Goal: Navigation & Orientation: Find specific page/section

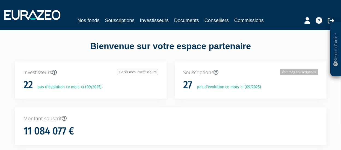
click at [305, 72] on link "Voir mes souscriptions" at bounding box center [299, 72] width 38 height 6
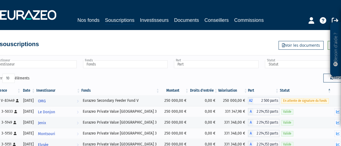
click at [308, 21] on div at bounding box center [316, 19] width 58 height 11
click at [309, 22] on icon at bounding box center [312, 20] width 6 height 7
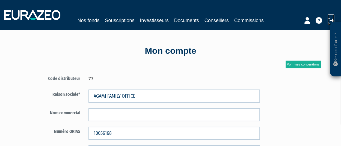
click at [329, 22] on icon at bounding box center [331, 20] width 7 height 7
